Goal: Check status: Check status

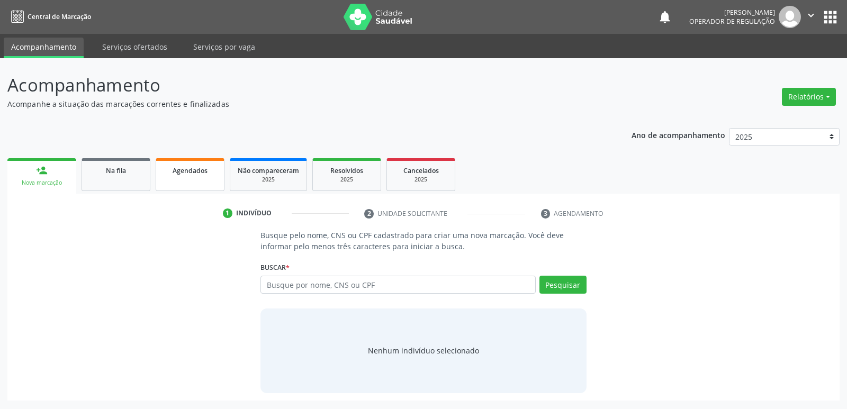
click at [198, 183] on link "Agendados" at bounding box center [190, 174] width 69 height 33
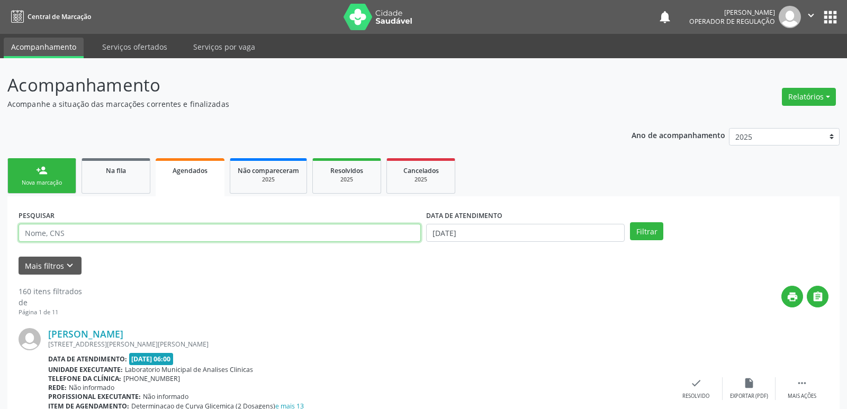
click at [91, 232] on input "text" at bounding box center [220, 233] width 402 height 18
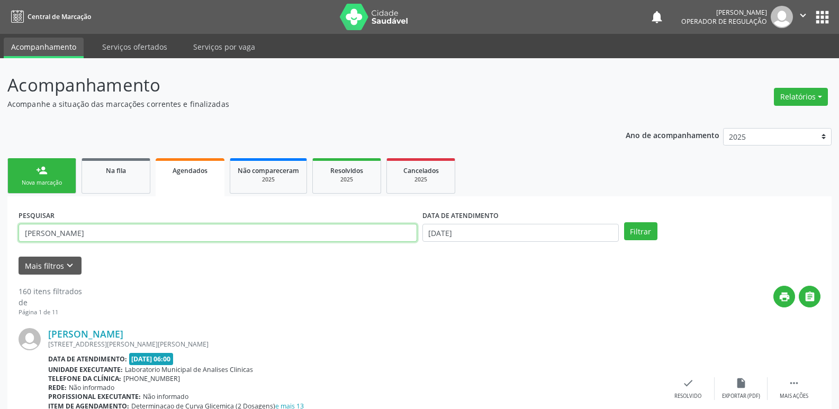
type input "[PERSON_NAME]"
click at [624, 222] on button "Filtrar" at bounding box center [640, 231] width 33 height 18
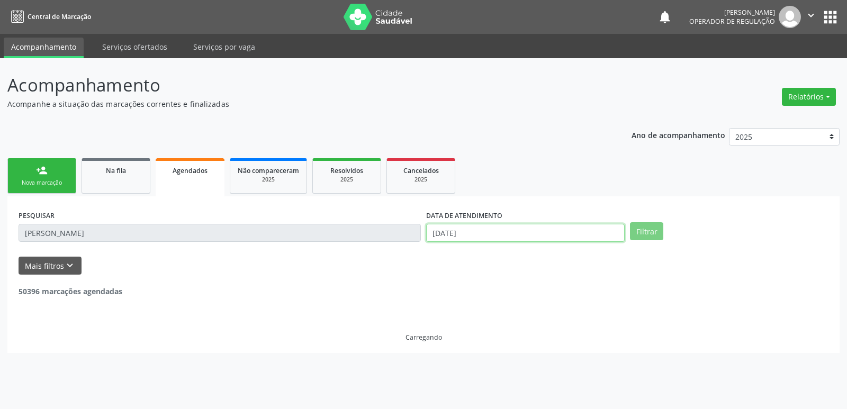
click at [449, 227] on input "[DATE]" at bounding box center [525, 233] width 199 height 18
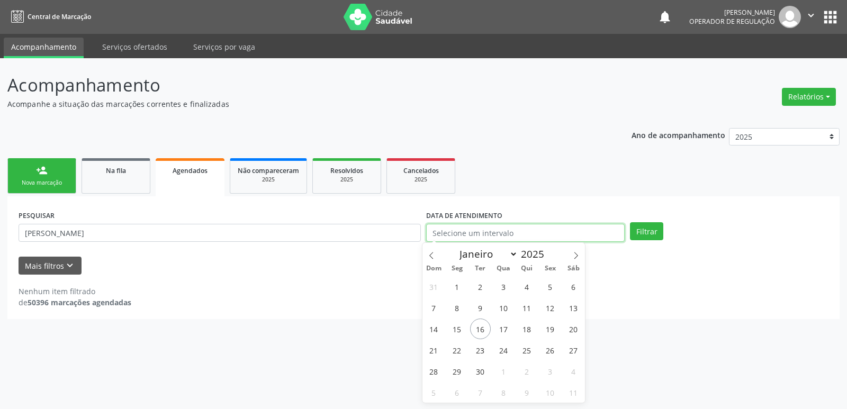
click at [630, 222] on button "Filtrar" at bounding box center [646, 231] width 33 height 18
click at [639, 235] on button "Filtrar" at bounding box center [646, 231] width 33 height 18
click at [126, 175] on span "Na fila" at bounding box center [116, 170] width 20 height 9
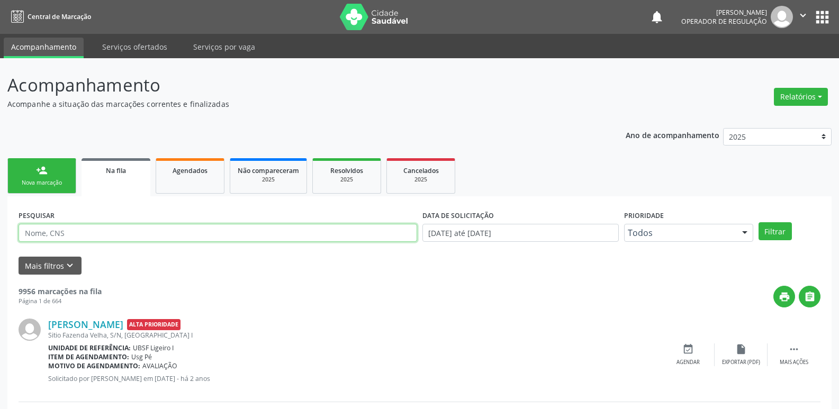
click at [168, 232] on input "text" at bounding box center [218, 233] width 399 height 18
type input "[PERSON_NAME]"
click at [759, 222] on button "Filtrar" at bounding box center [775, 231] width 33 height 18
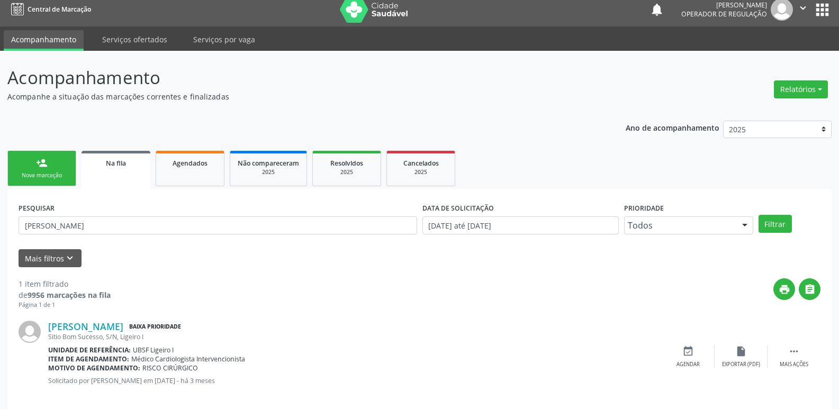
scroll to position [21, 0]
